Goal: Check status: Check status

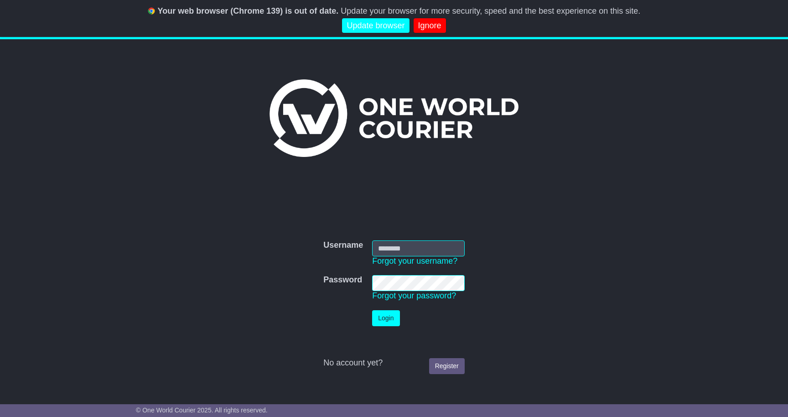
type input "**********"
click at [382, 316] on button "Login" at bounding box center [385, 318] width 27 height 16
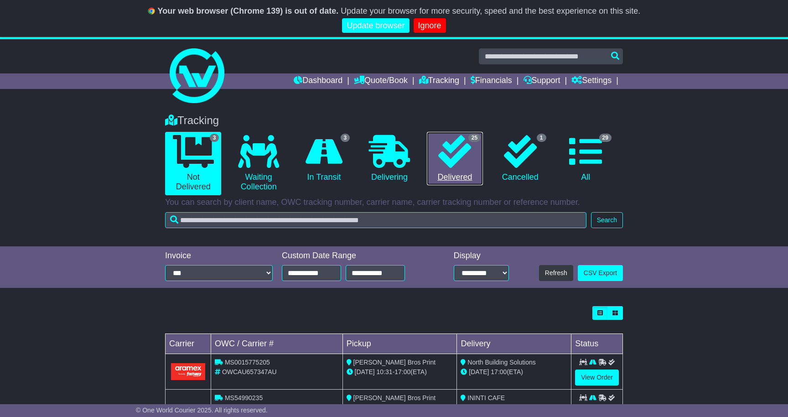
click at [454, 154] on icon at bounding box center [454, 151] width 33 height 33
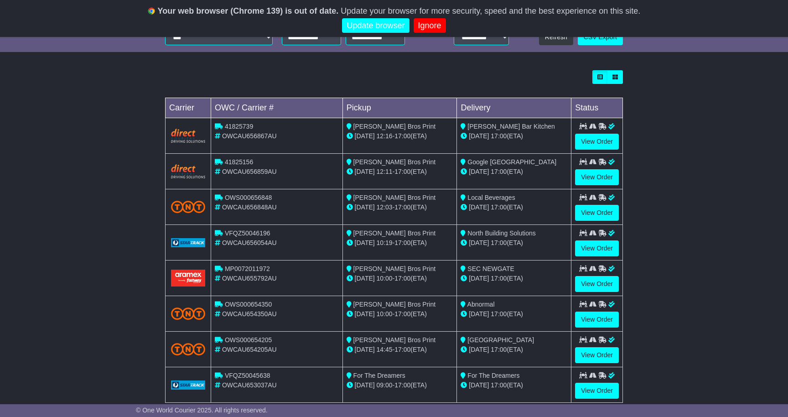
scroll to position [243, 0]
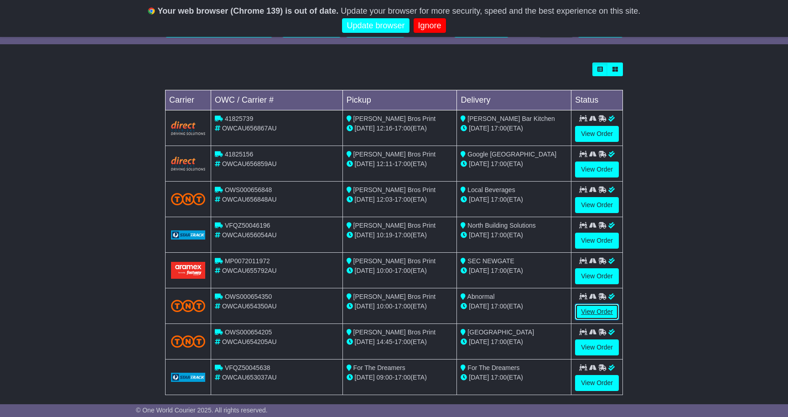
click at [597, 312] on link "View Order" at bounding box center [597, 312] width 44 height 16
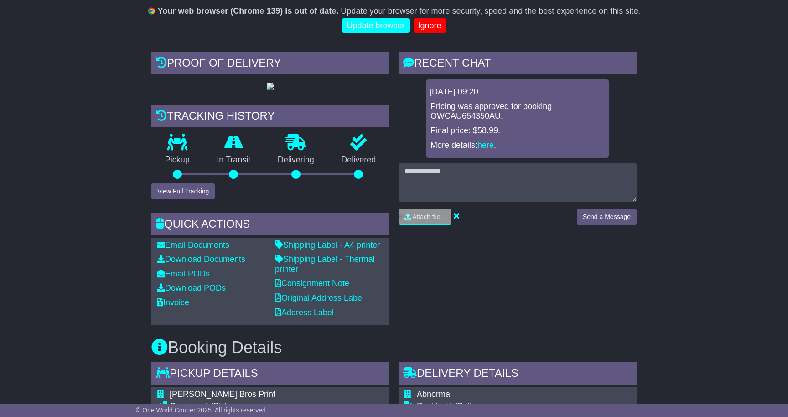
scroll to position [203, 0]
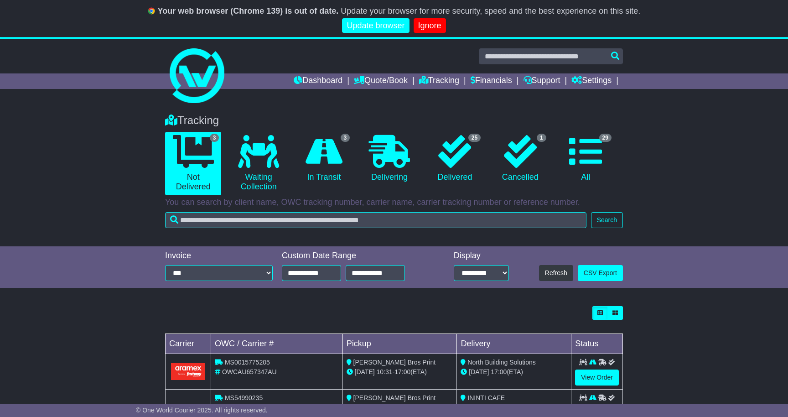
scroll to position [76, 0]
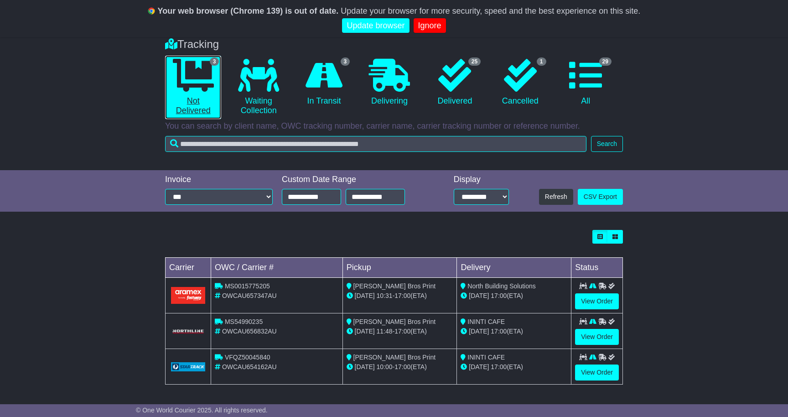
click at [186, 75] on icon at bounding box center [193, 75] width 41 height 33
click at [193, 108] on link "3 Not Delivered" at bounding box center [193, 87] width 56 height 63
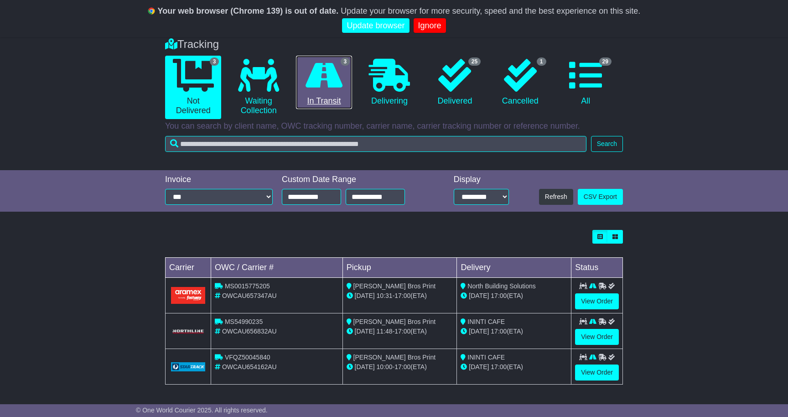
click at [321, 80] on icon at bounding box center [323, 75] width 37 height 33
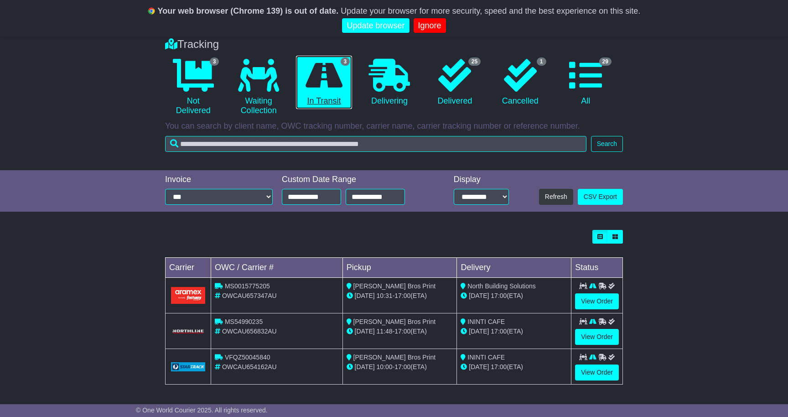
click at [338, 99] on link "3 In Transit" at bounding box center [324, 83] width 56 height 54
